Goal: Participate in discussion: Engage in conversation with other users on a specific topic

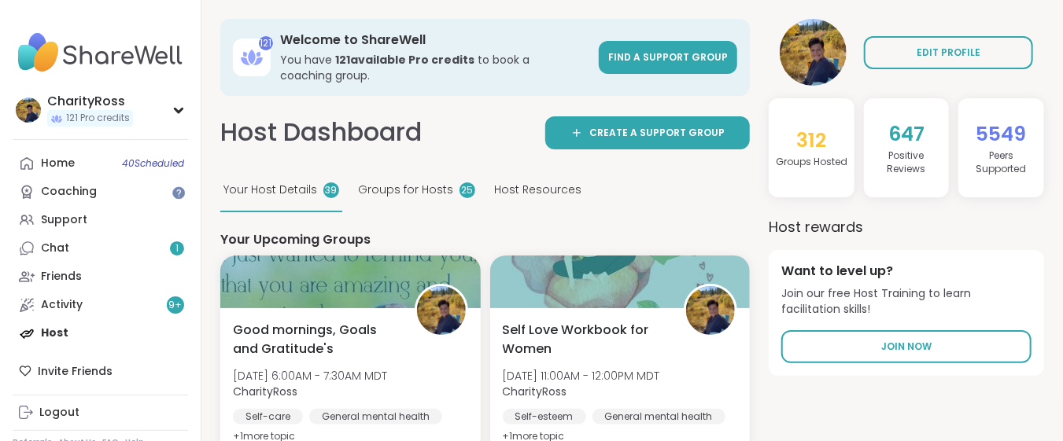
click at [52, 336] on div "Home 40 Scheduled Coaching Support Chat 1 Friends Activity 9 + Host" at bounding box center [100, 249] width 175 height 198
click at [59, 330] on div "Home 40 Scheduled Coaching Support Chat 1 Friends Activity 9 + Host" at bounding box center [100, 249] width 175 height 198
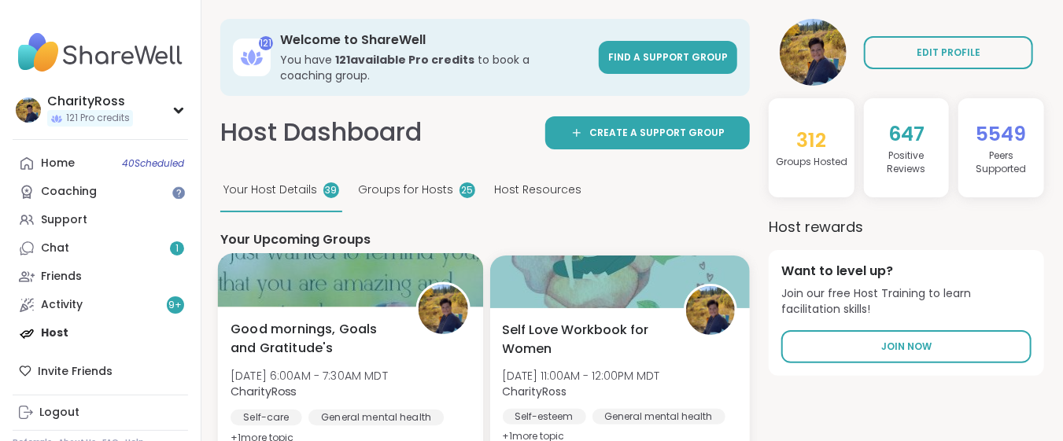
click at [256, 342] on span "Good mornings, Goals and Gratitude's" at bounding box center [315, 339] width 168 height 39
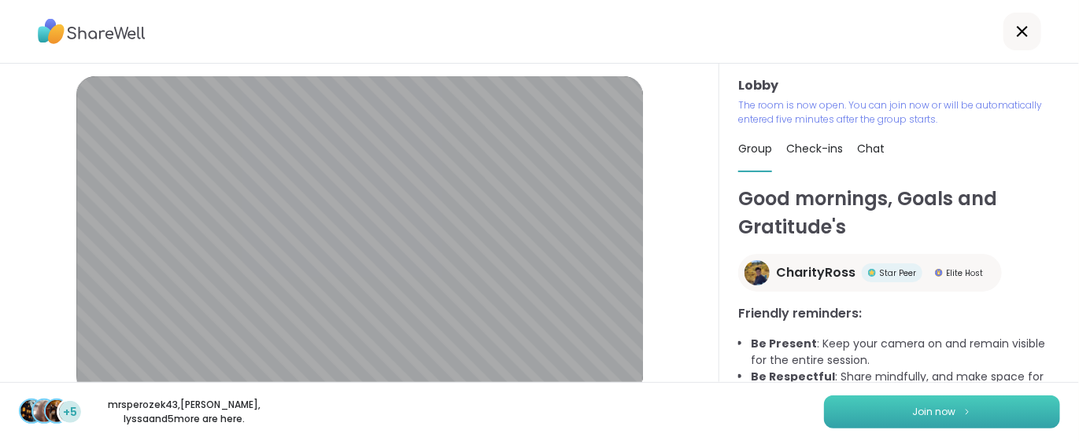
click at [835, 413] on button "Join now" at bounding box center [942, 412] width 236 height 33
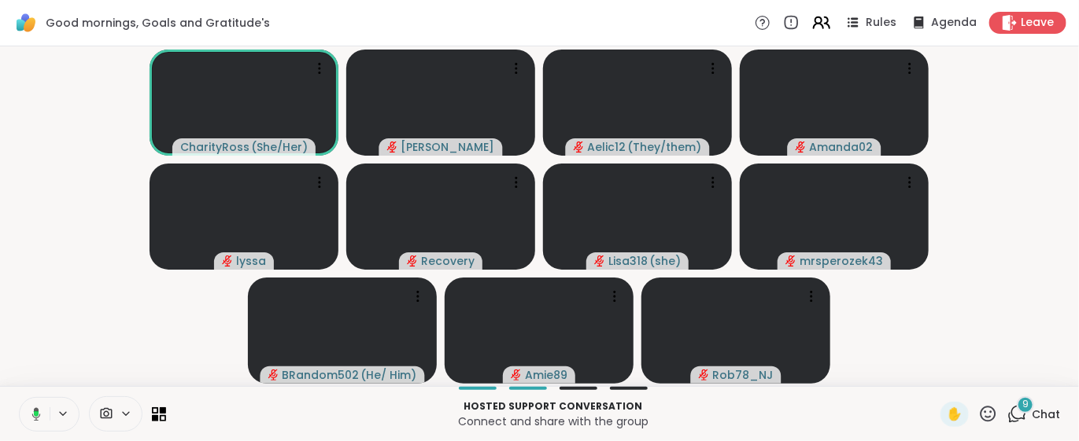
click at [825, 18] on icon at bounding box center [827, 22] width 5 height 11
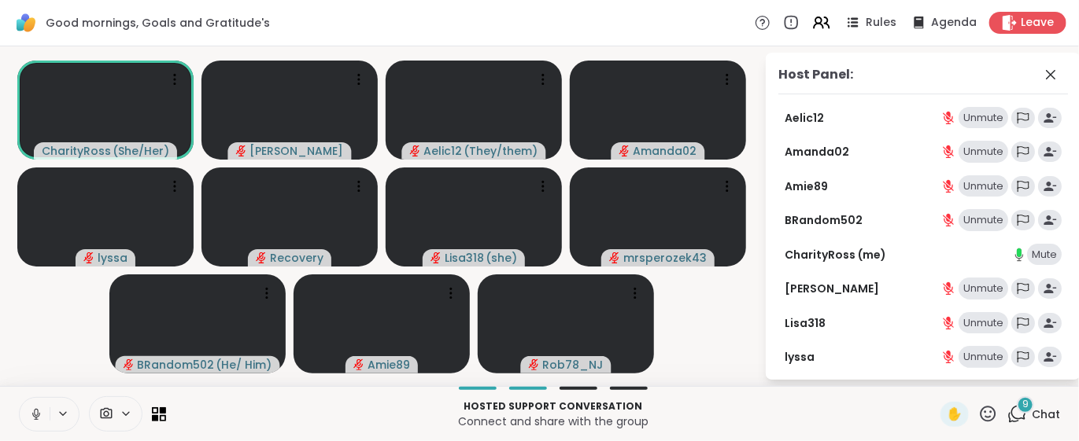
click at [959, 294] on div "Unmute" at bounding box center [984, 289] width 50 height 22
click at [974, 285] on div "Mute" at bounding box center [990, 289] width 35 height 22
click at [37, 424] on button at bounding box center [35, 414] width 30 height 33
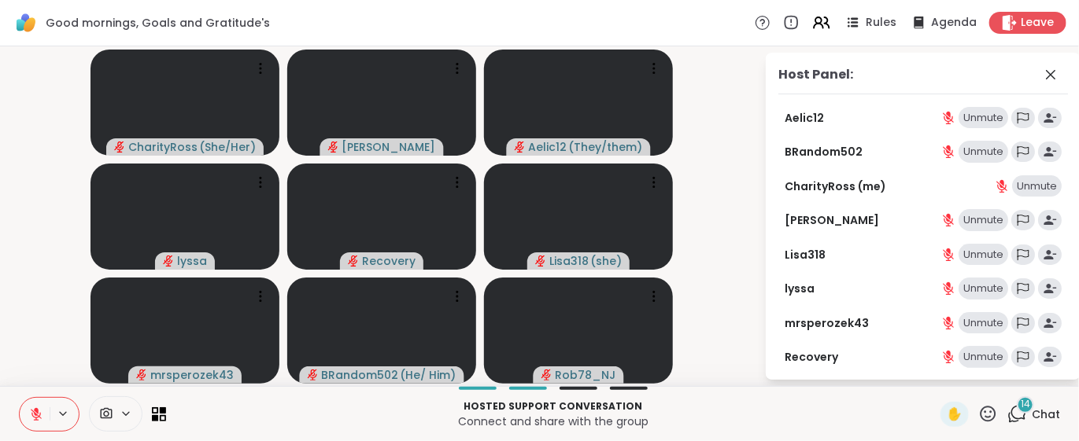
click at [1021, 408] on span "14" at bounding box center [1025, 404] width 9 height 13
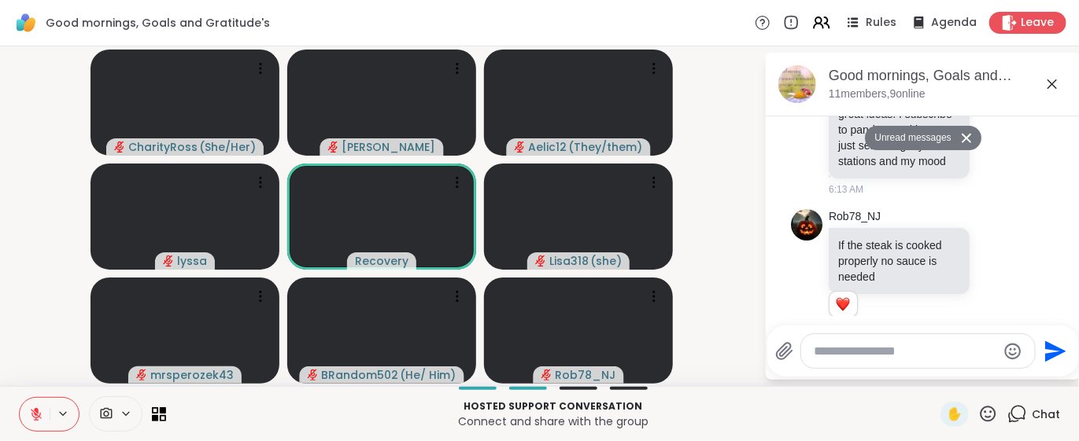
scroll to position [1010, 0]
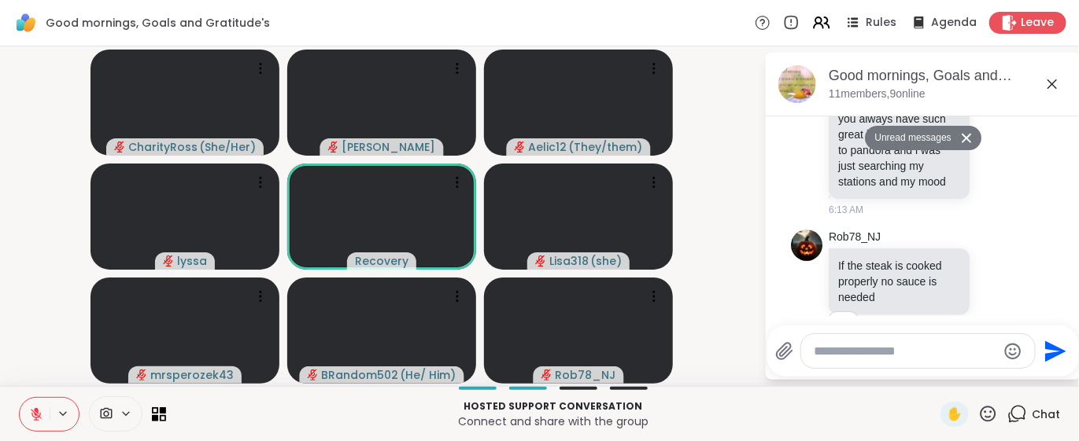
click at [35, 408] on icon at bounding box center [36, 411] width 5 height 6
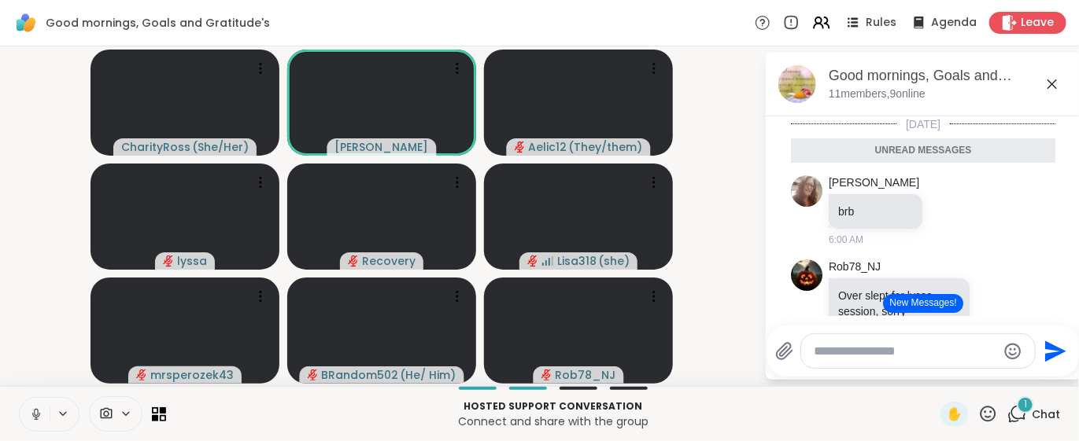
scroll to position [209, 0]
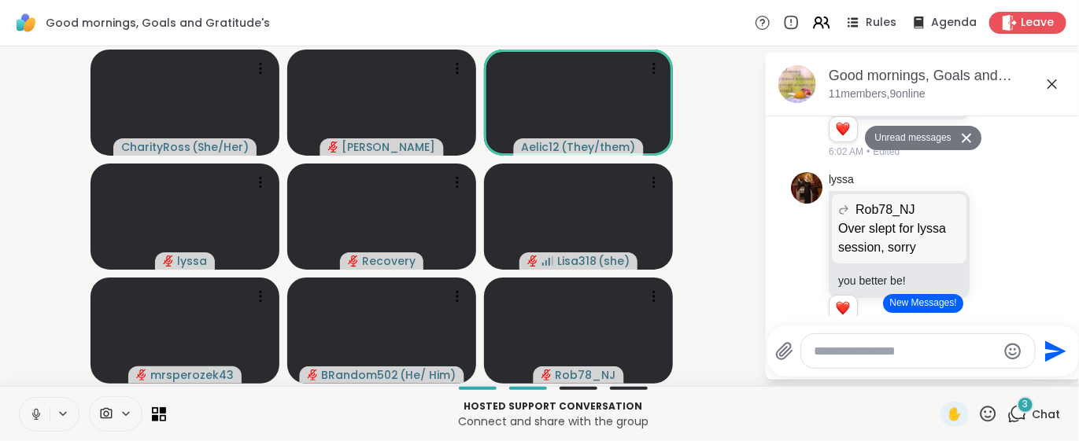
click at [933, 305] on button "New Messages!" at bounding box center [922, 303] width 79 height 19
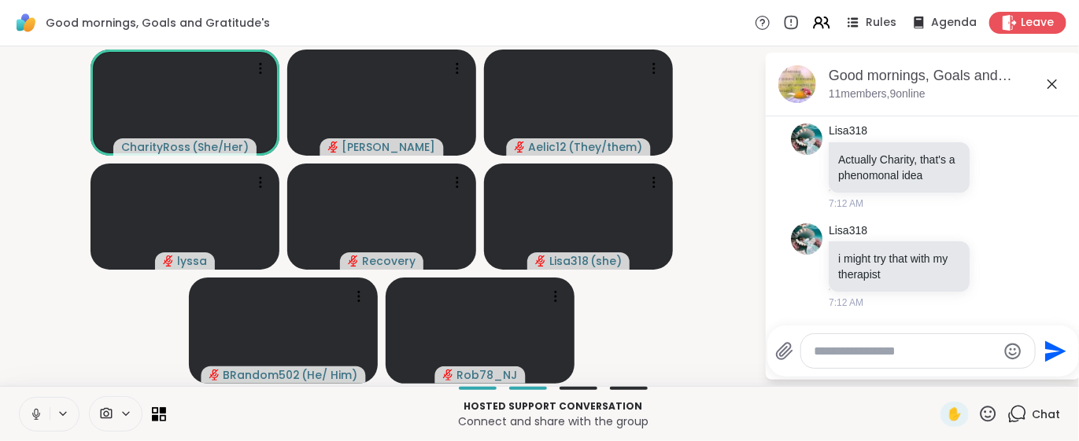
scroll to position [2507, 0]
click at [990, 265] on icon at bounding box center [997, 266] width 14 height 16
click at [990, 243] on div "Select Reaction: Heart" at bounding box center [997, 241] width 14 height 14
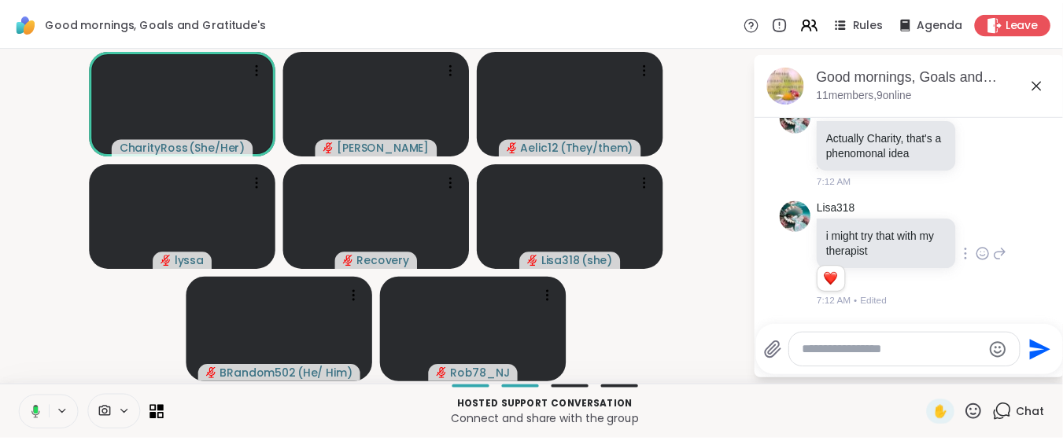
scroll to position [2529, 0]
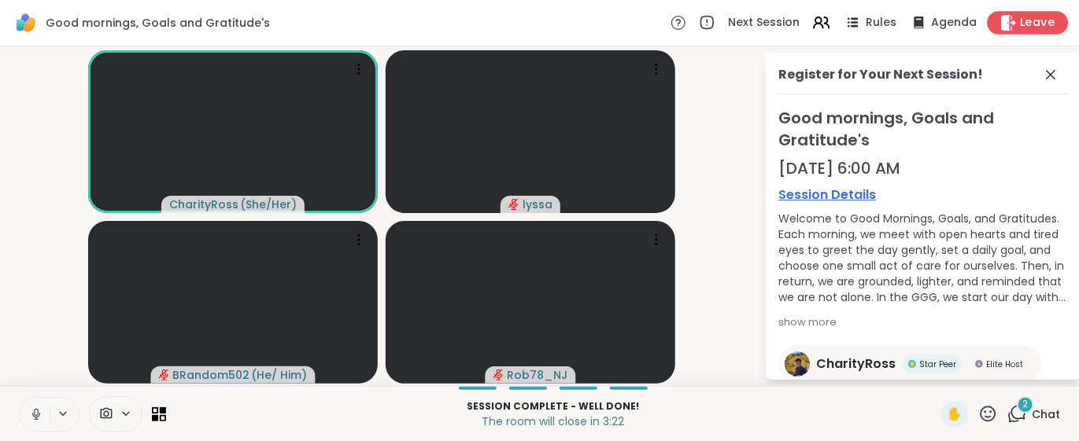
click at [1029, 22] on span "Leave" at bounding box center [1038, 23] width 35 height 17
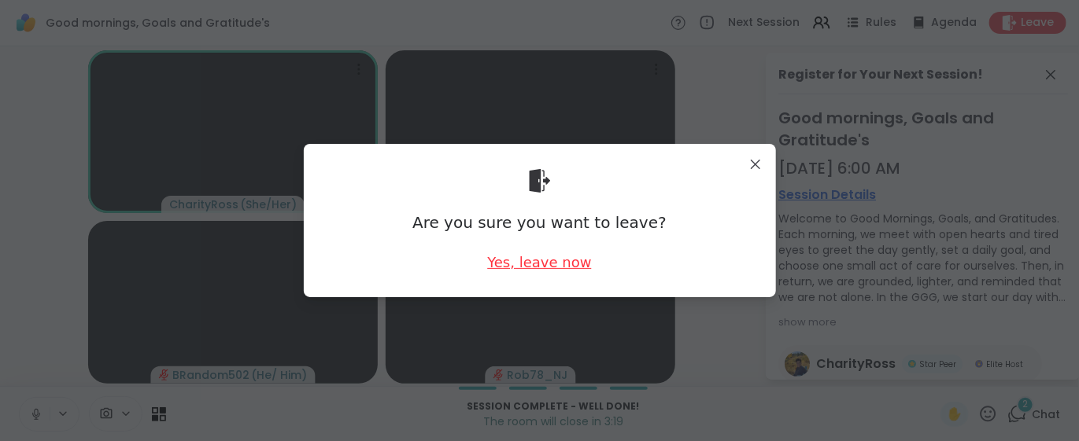
click at [556, 264] on div "Yes, leave now" at bounding box center [539, 263] width 104 height 20
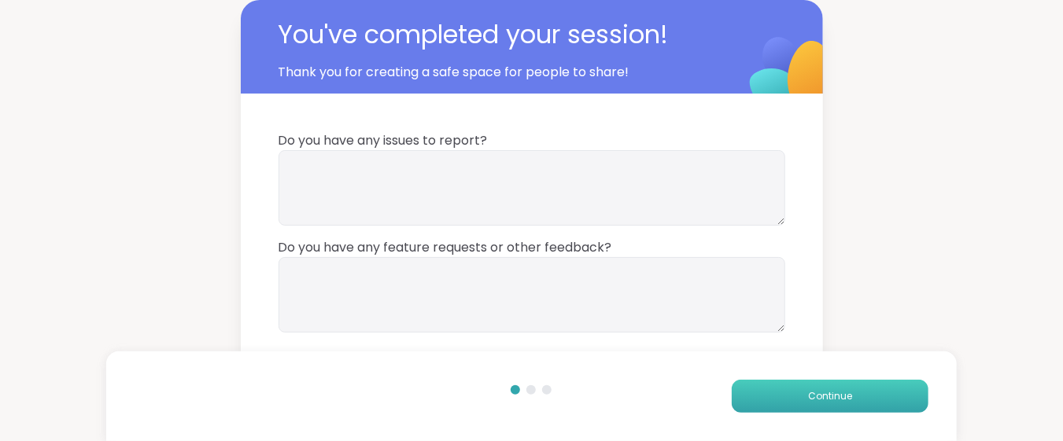
click at [741, 390] on button "Continue" at bounding box center [830, 396] width 197 height 33
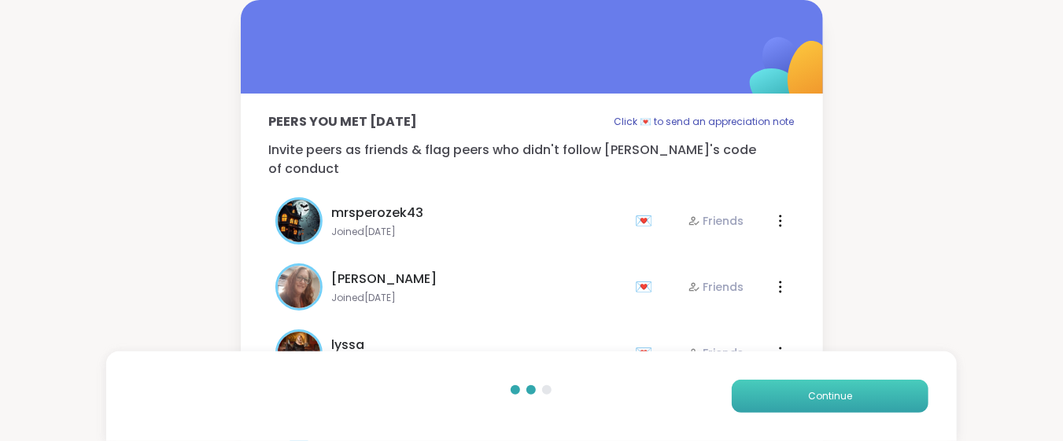
click at [741, 390] on button "Continue" at bounding box center [830, 396] width 197 height 33
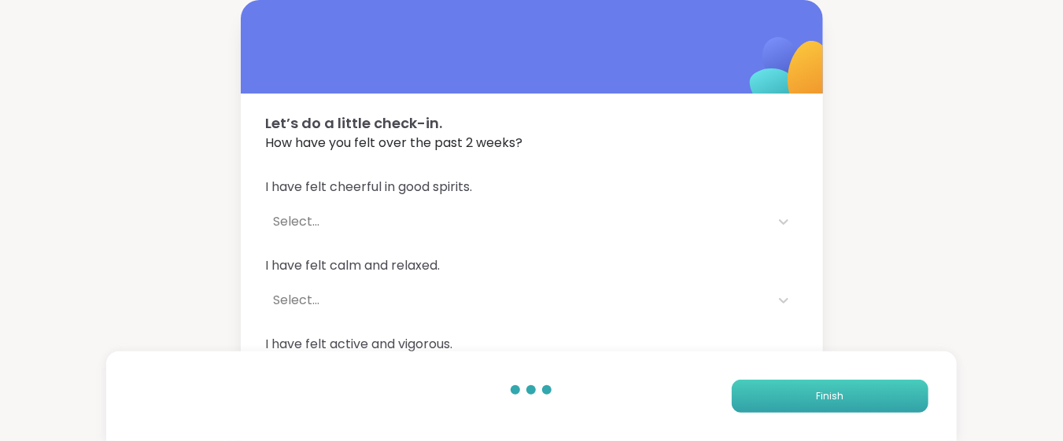
click at [741, 390] on button "Finish" at bounding box center [830, 396] width 197 height 33
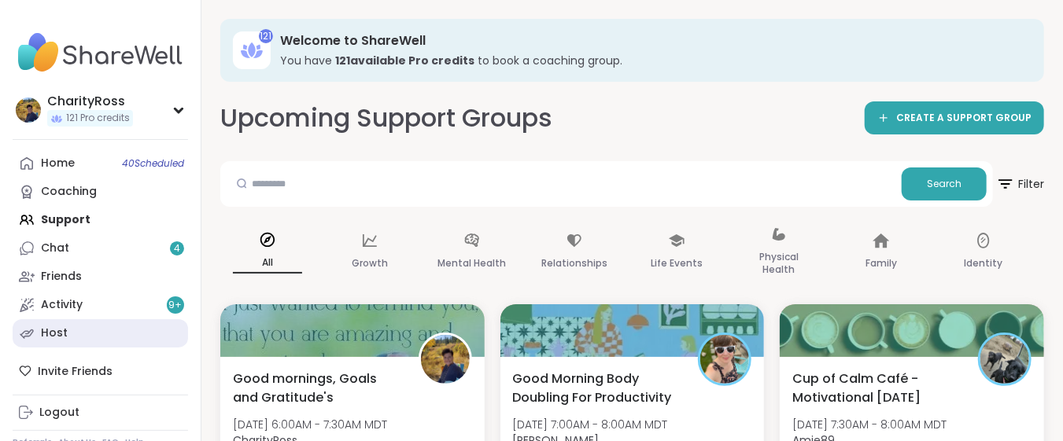
click at [122, 324] on link "Host" at bounding box center [100, 334] width 175 height 28
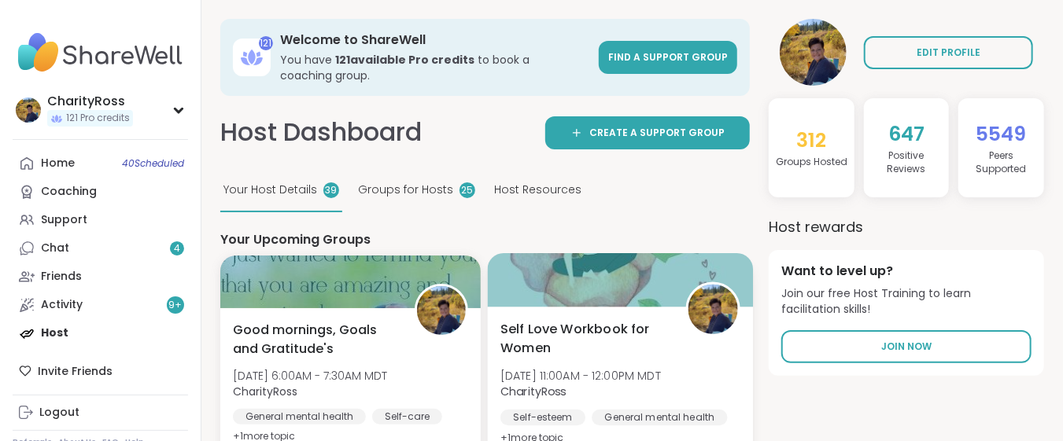
click at [633, 388] on span "CharityRoss" at bounding box center [581, 392] width 161 height 16
